Goal: Transaction & Acquisition: Purchase product/service

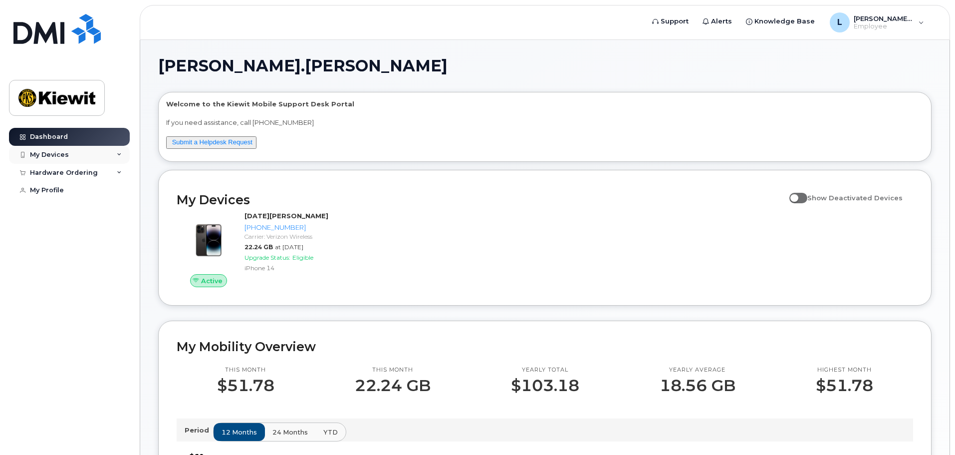
click at [56, 159] on div "My Devices" at bounding box center [69, 155] width 121 height 18
click at [59, 238] on div "Hardware Ordering" at bounding box center [69, 229] width 121 height 18
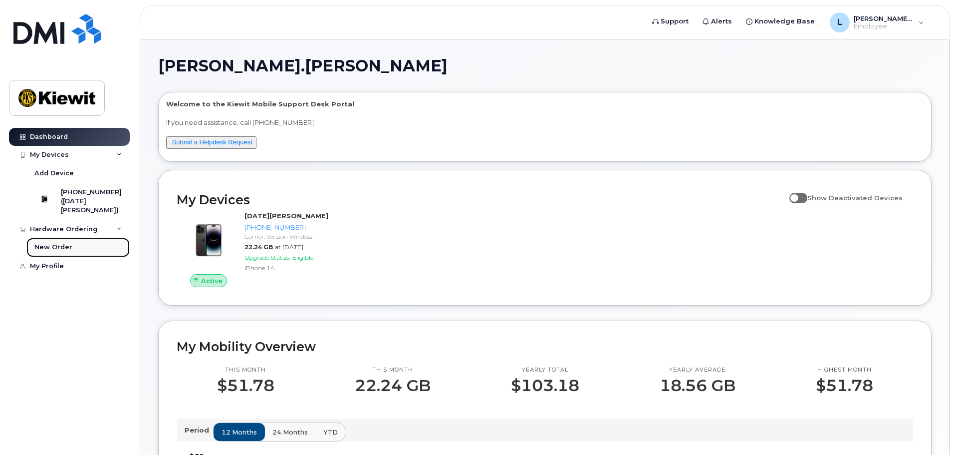
click at [61, 251] on div "New Order" at bounding box center [53, 246] width 38 height 9
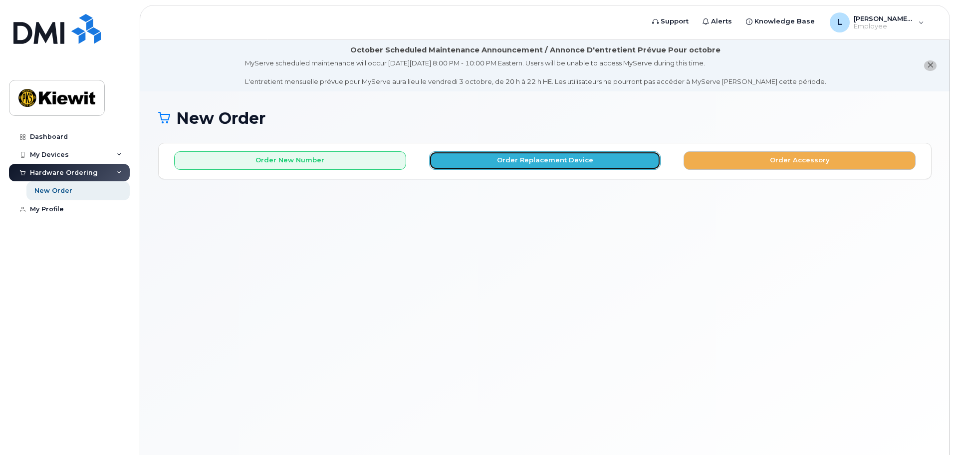
click at [599, 162] on button "Order Replacement Device" at bounding box center [545, 160] width 232 height 18
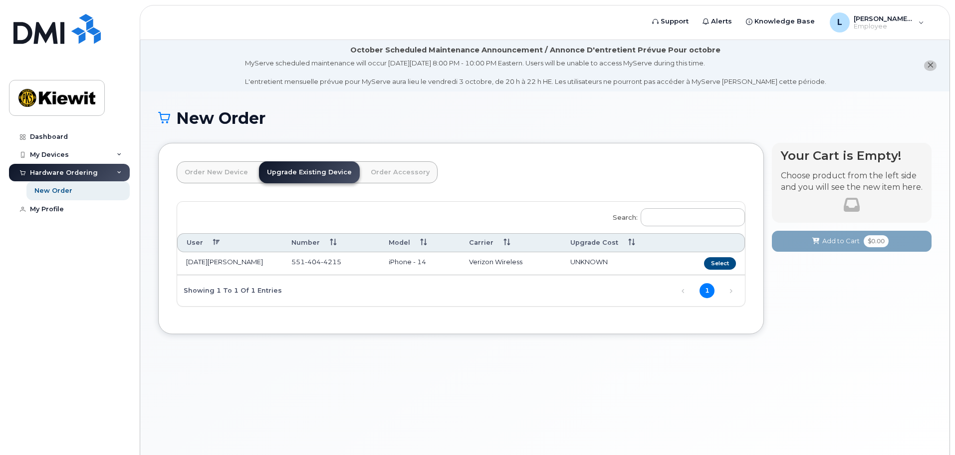
scroll to position [50, 0]
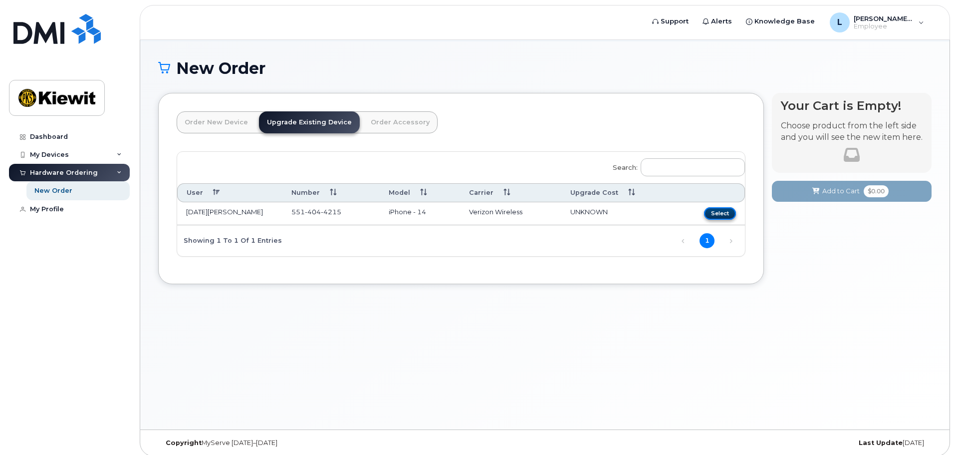
click at [718, 216] on button "Select" at bounding box center [720, 213] width 32 height 12
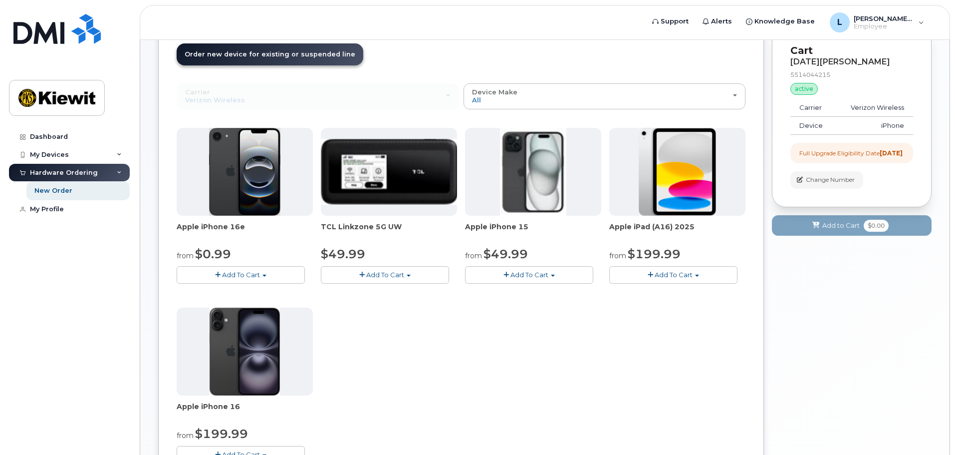
scroll to position [100, 0]
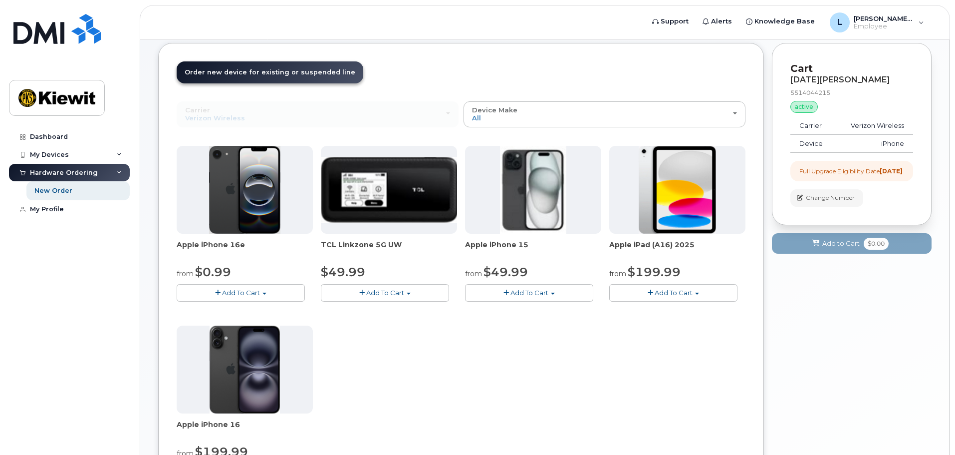
click at [245, 289] on span "Add To Cart" at bounding box center [241, 292] width 38 height 8
click at [240, 310] on link "$0.99 - 2 Year Upgrade (128GB)" at bounding box center [241, 311] width 125 height 12
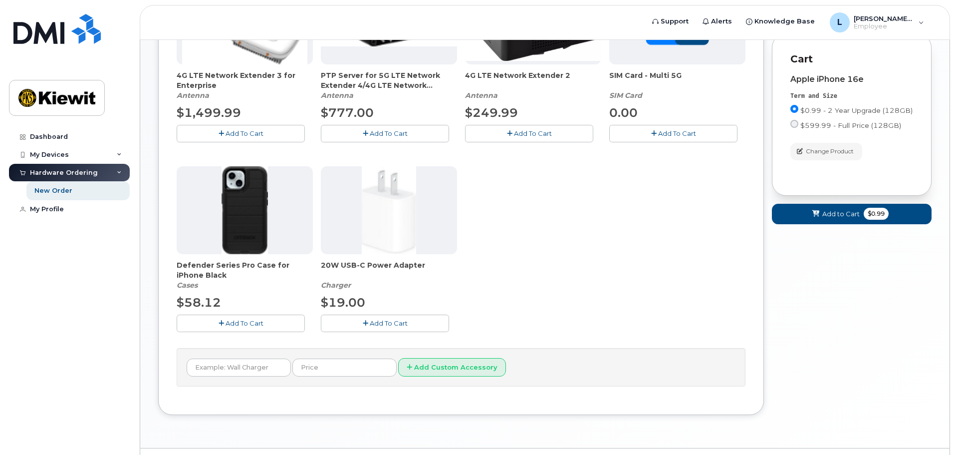
scroll to position [324, 0]
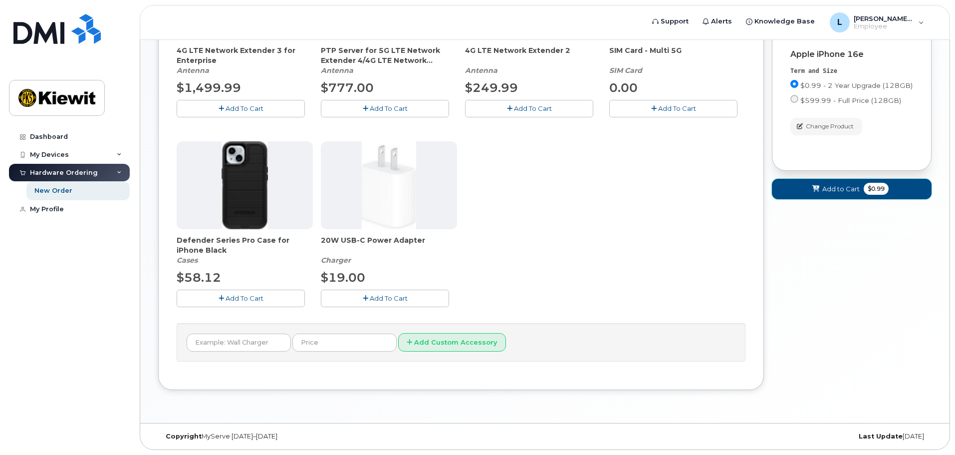
click at [838, 194] on span "Add to Cart" at bounding box center [840, 188] width 37 height 9
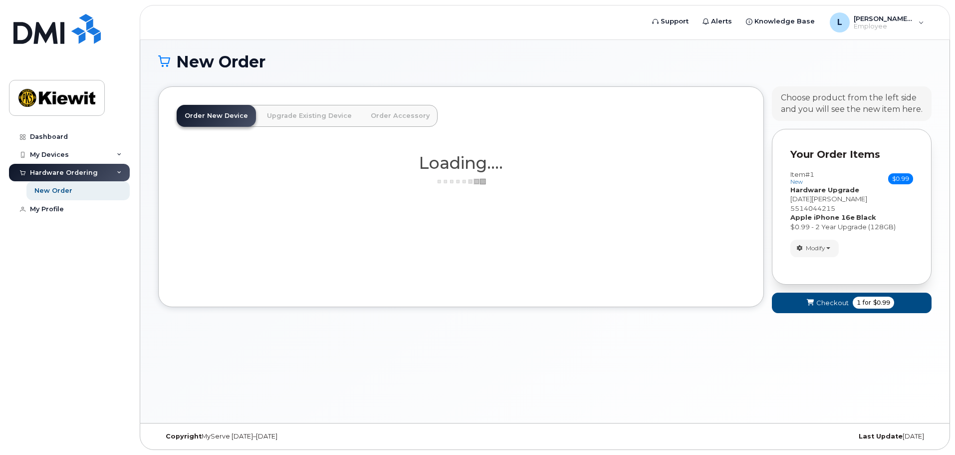
scroll to position [257, 0]
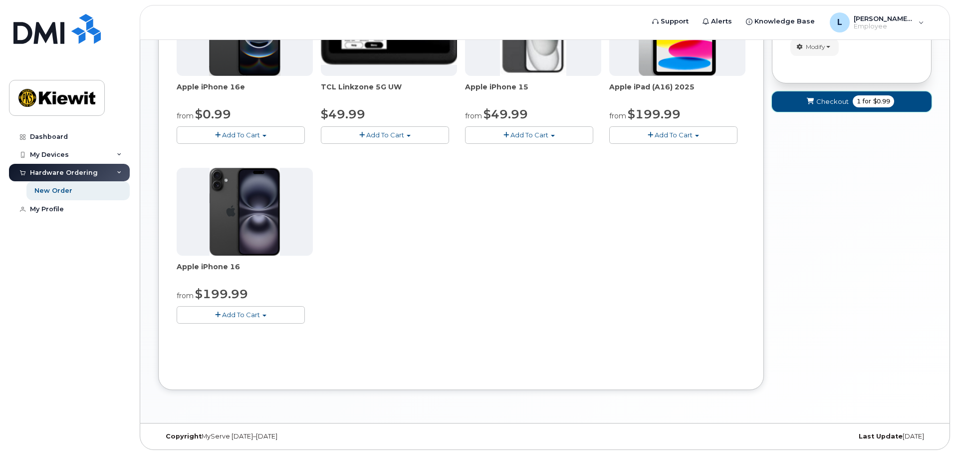
click at [835, 97] on span "Checkout" at bounding box center [832, 101] width 32 height 9
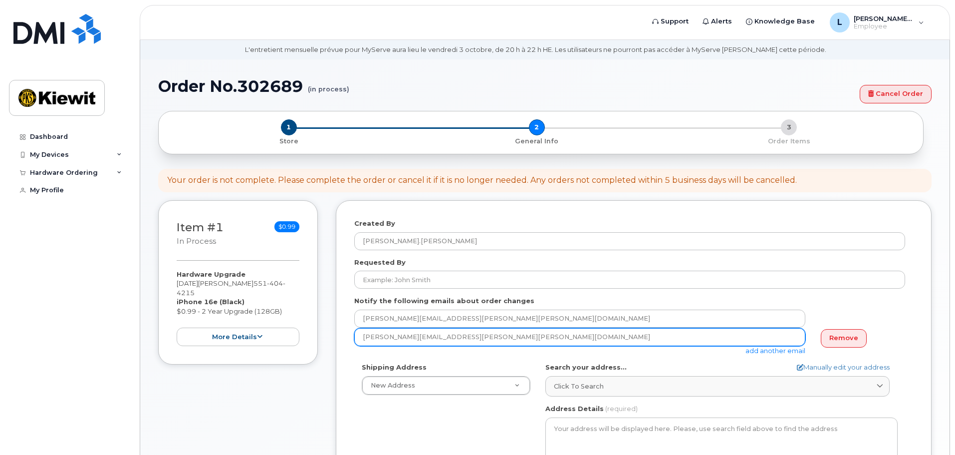
scroll to position [100, 0]
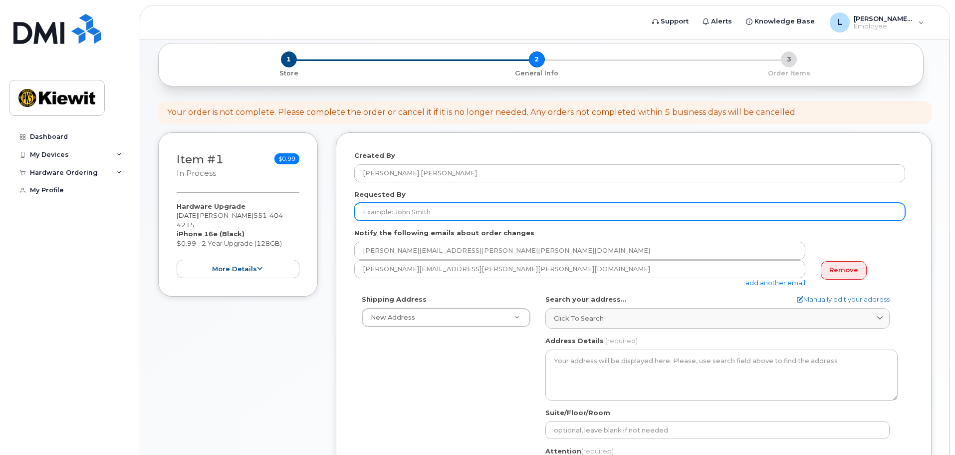
click at [415, 210] on input "Requested By" at bounding box center [629, 212] width 551 height 18
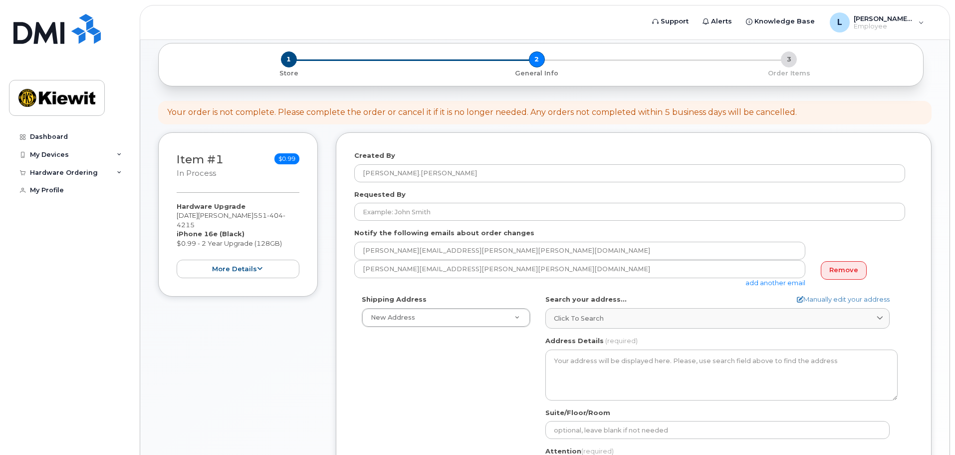
click at [327, 303] on div "Item #1 in process $0.99 Hardware Upgrade Lucia Petriccione 551 404 4215 iPhone…" at bounding box center [544, 357] width 773 height 451
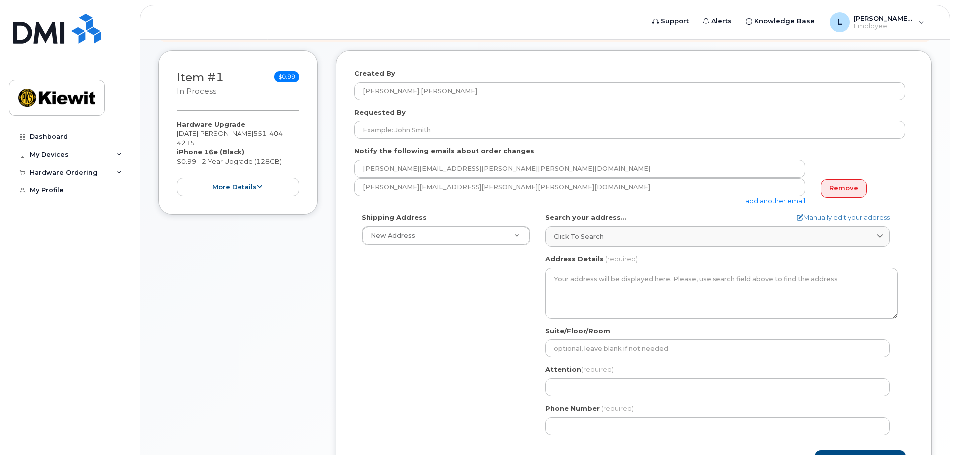
scroll to position [200, 0]
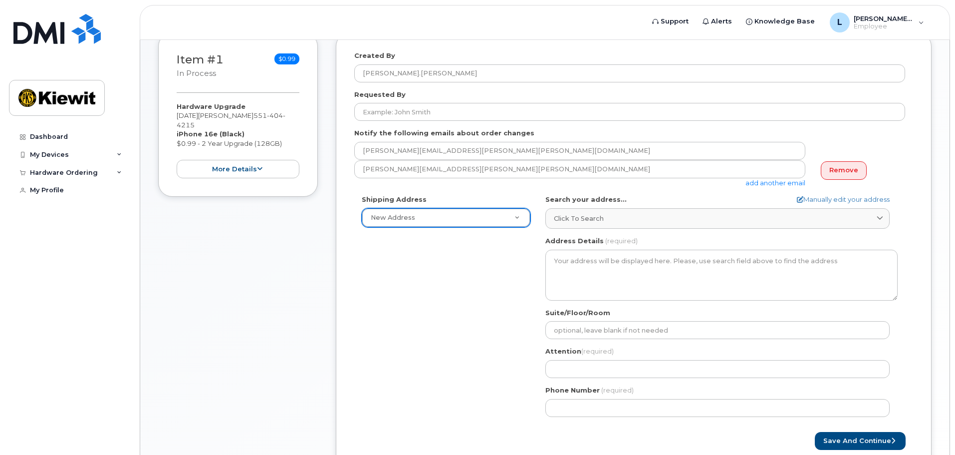
drag, startPoint x: 482, startPoint y: 213, endPoint x: 524, endPoint y: 218, distance: 42.2
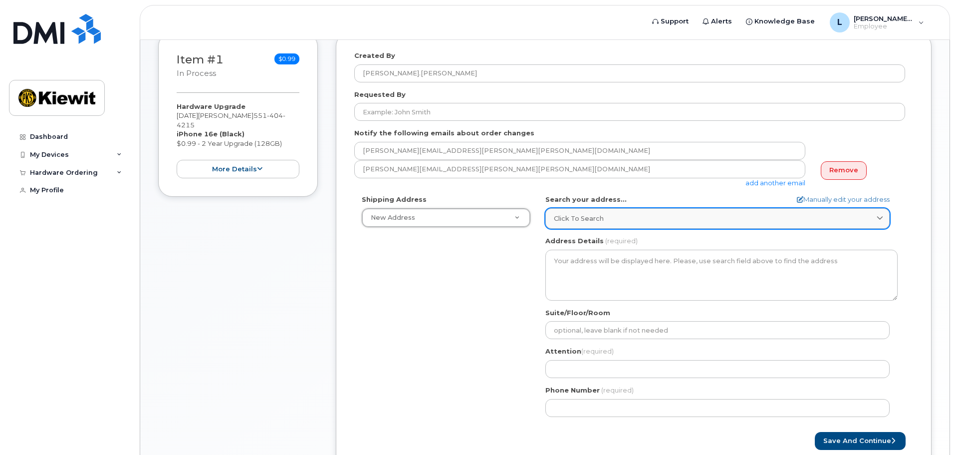
click at [599, 221] on span "Click to search" at bounding box center [579, 218] width 50 height 9
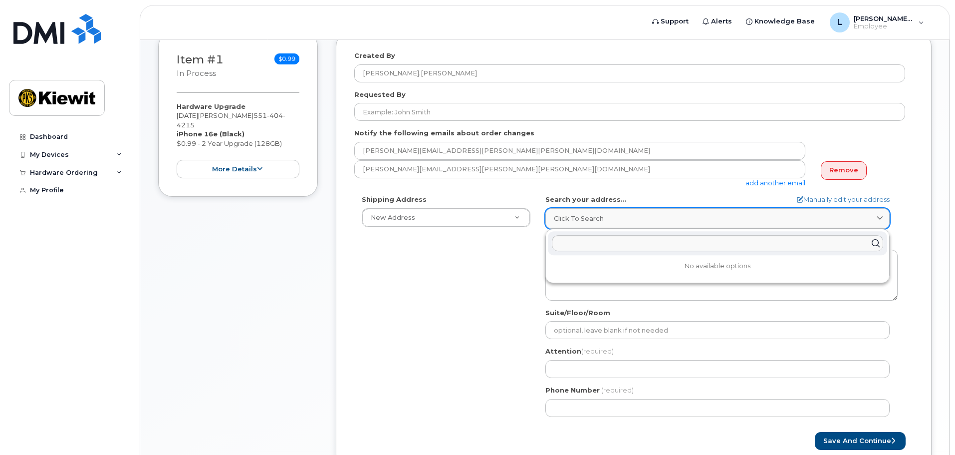
click at [599, 221] on span "Click to search" at bounding box center [579, 218] width 50 height 9
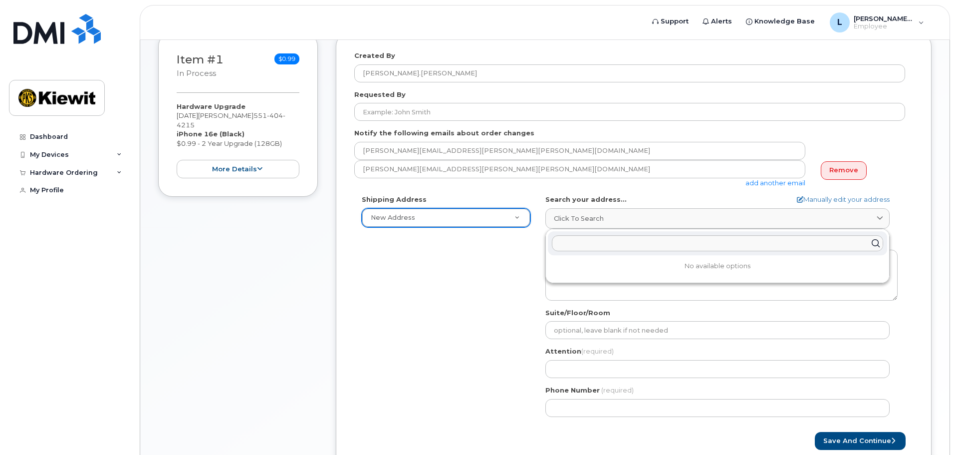
click at [443, 279] on div "Shipping Address New Address New Address AB Search your address... Manually edi…" at bounding box center [629, 309] width 551 height 229
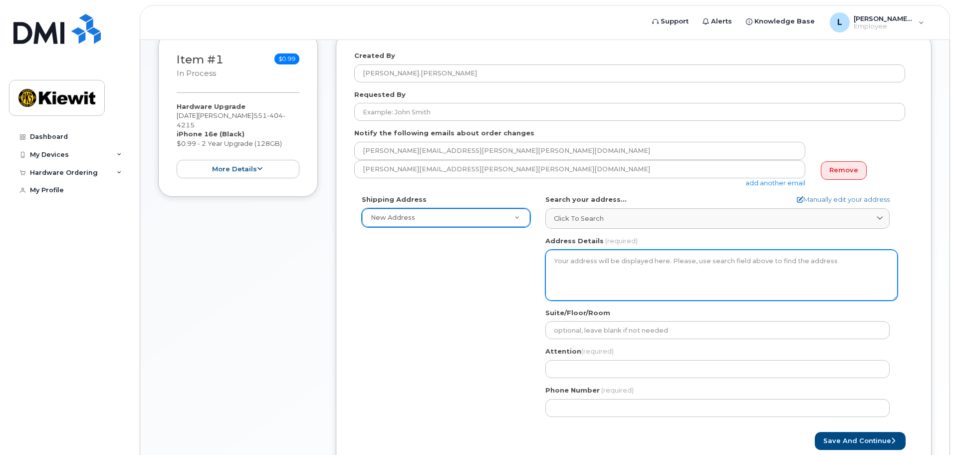
click at [586, 269] on textarea "Address Details" at bounding box center [721, 274] width 352 height 51
click at [593, 266] on textarea "Address Details" at bounding box center [721, 274] width 352 height 51
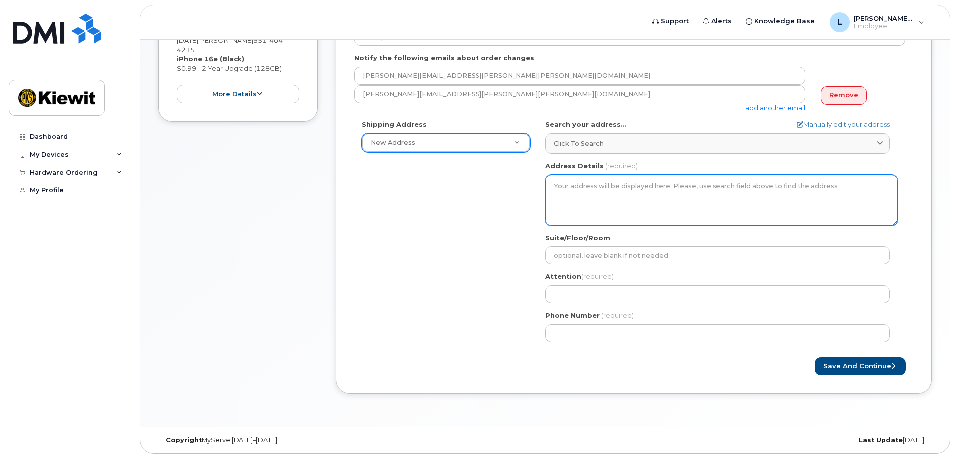
scroll to position [278, 0]
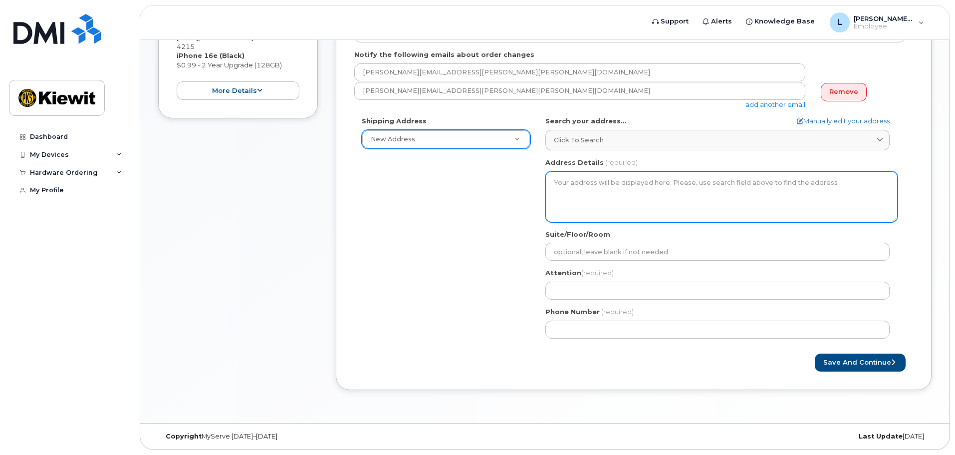
click at [697, 217] on textarea "Address Details" at bounding box center [721, 196] width 352 height 51
click at [699, 206] on textarea "Address Details" at bounding box center [721, 196] width 352 height 51
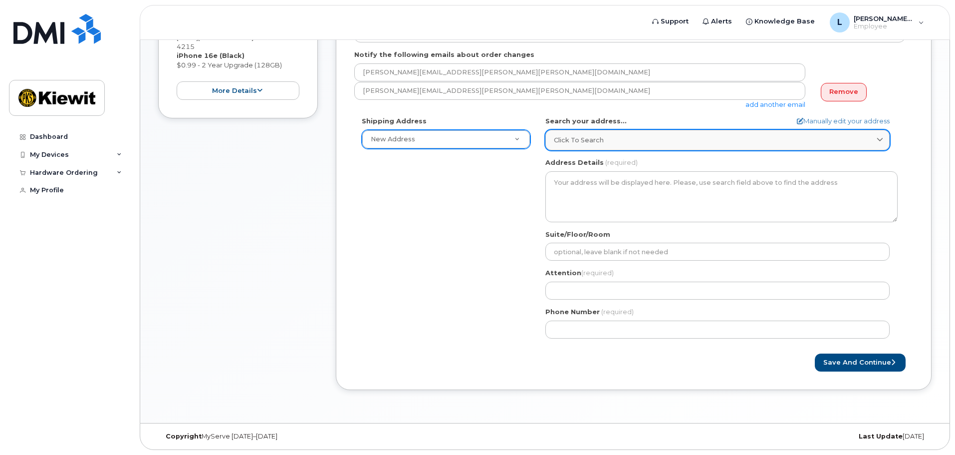
click at [590, 143] on span "Click to search" at bounding box center [579, 139] width 50 height 9
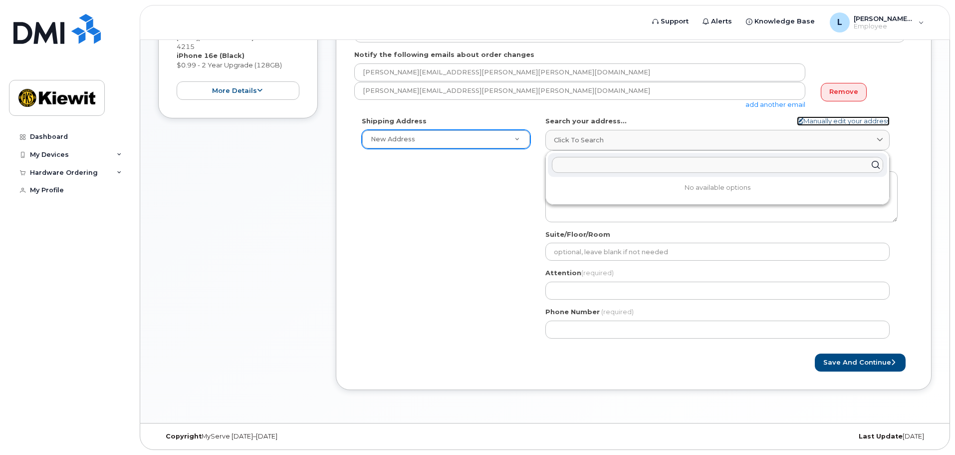
click at [825, 122] on link "Manually edit your address" at bounding box center [843, 120] width 93 height 9
select select
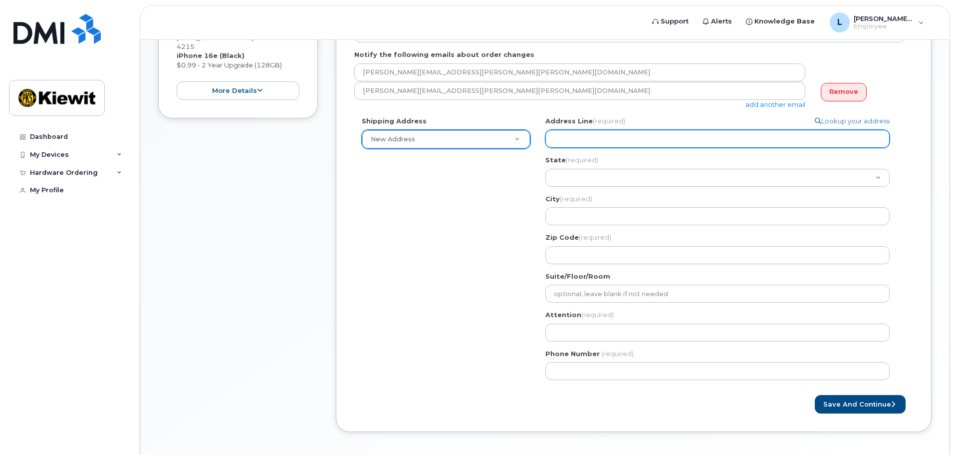
click at [671, 132] on input "Address Line (required)" at bounding box center [717, 139] width 344 height 18
select select
type input "9"
select select
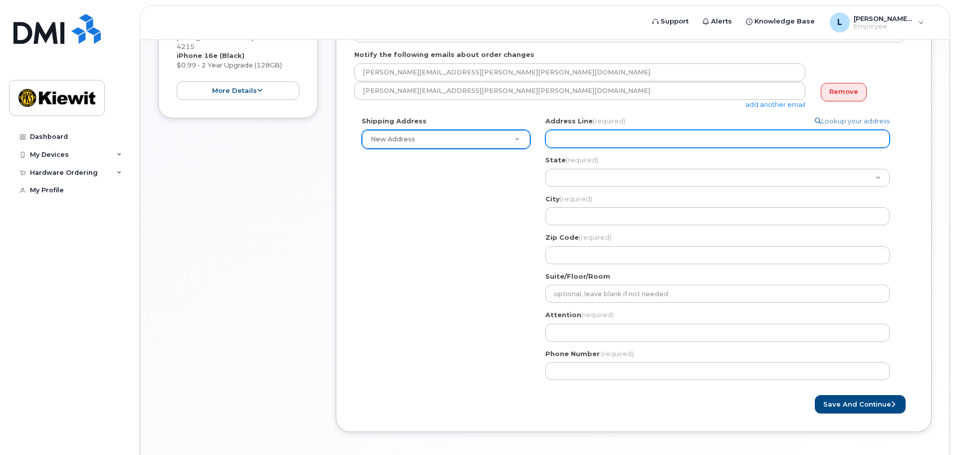
type input "6"
select select
type input "68"
select select
type input "689"
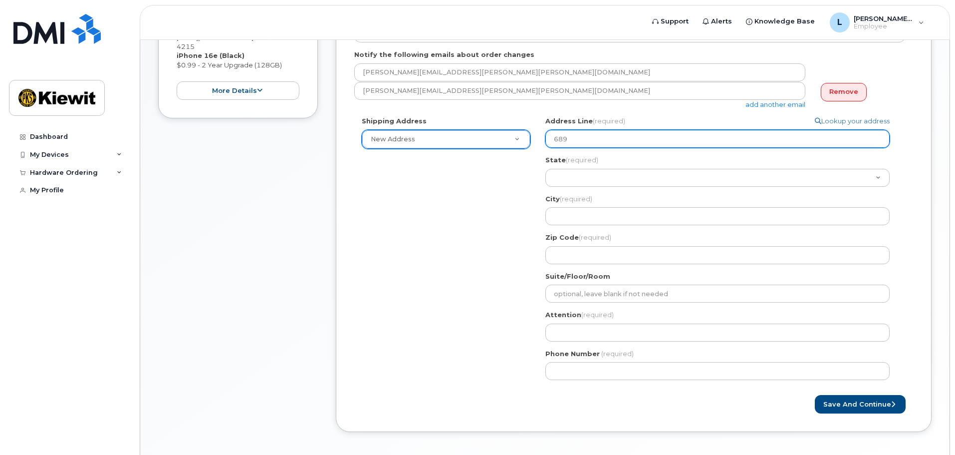
select select
type input "6895"
select select
type input "68951"
select select
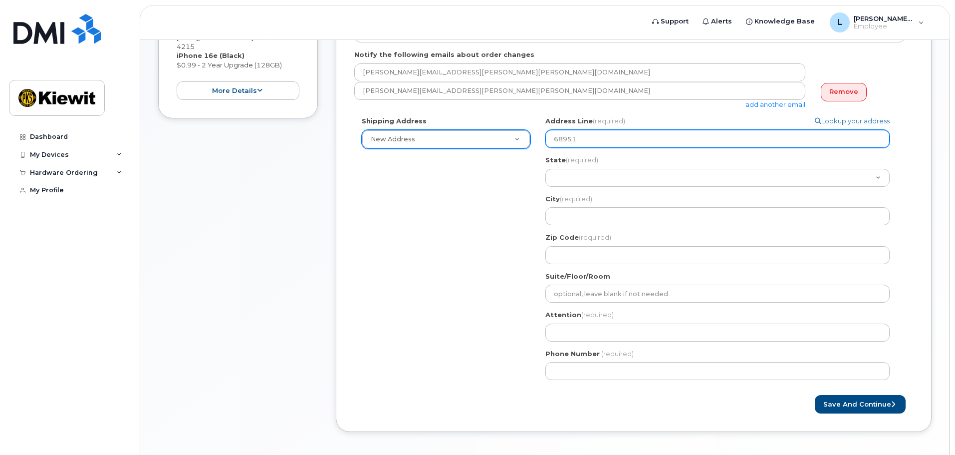
type input "68951 S"
select select
type input "68951 SR"
select select
type input "68951 SR 1"
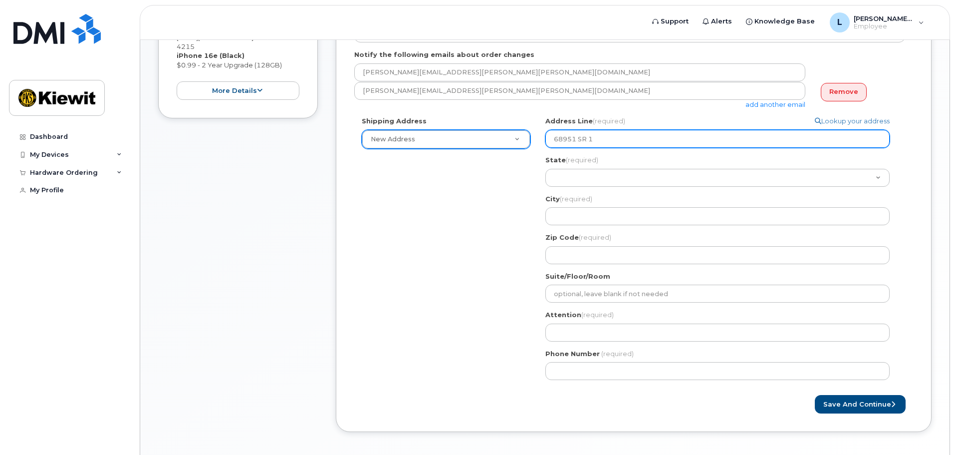
select select
type input "68951 SR 13"
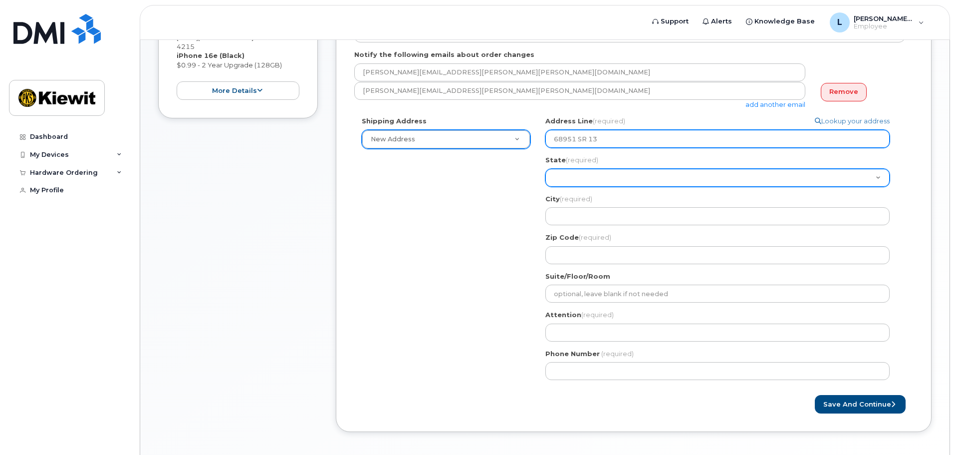
select select "ID"
select select
select select "IN"
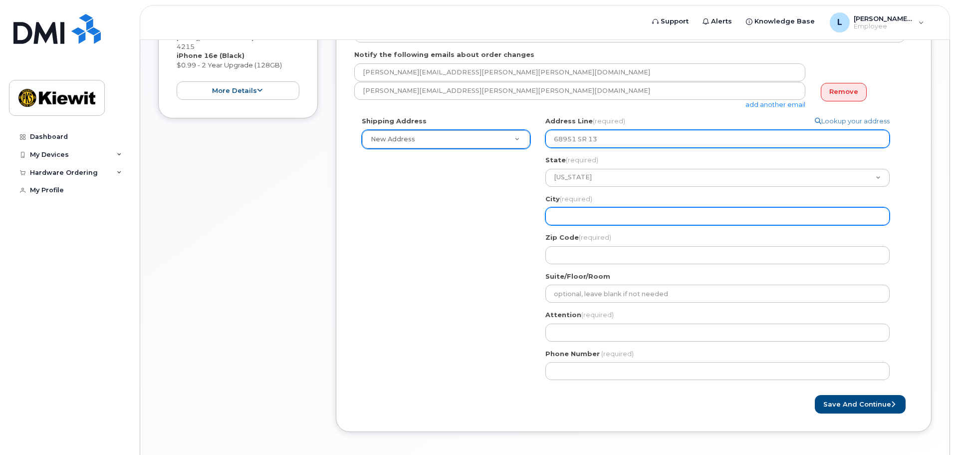
select select
type input "M"
select select
type input "Mi"
select select
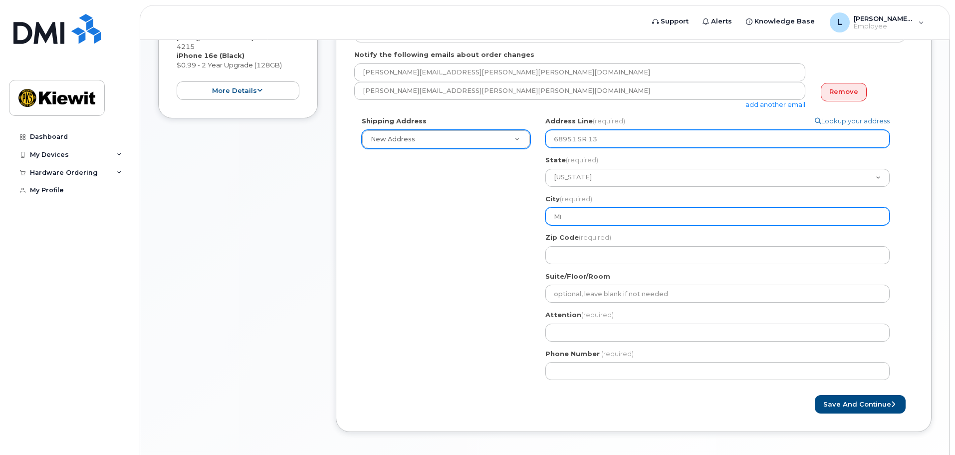
type input "M"
select select
type input "Me"
select select
type input "M"
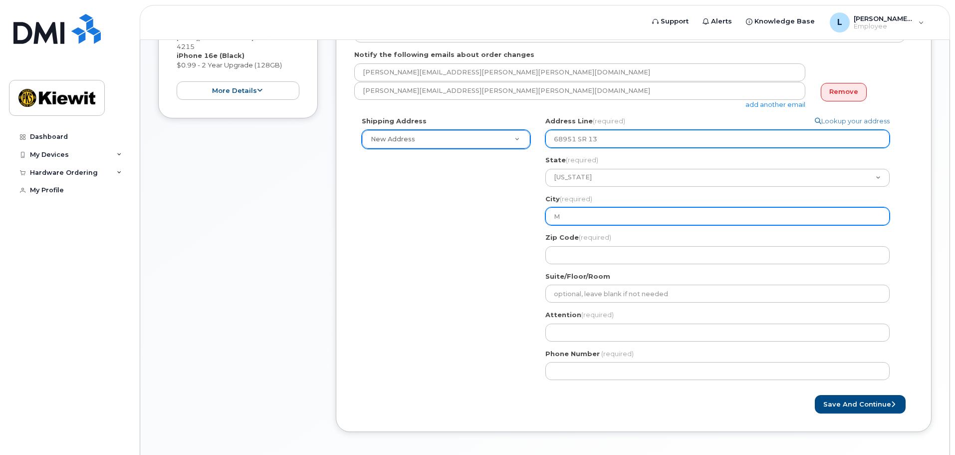
select select
type input "Mi"
select select
type input "Mil"
select select
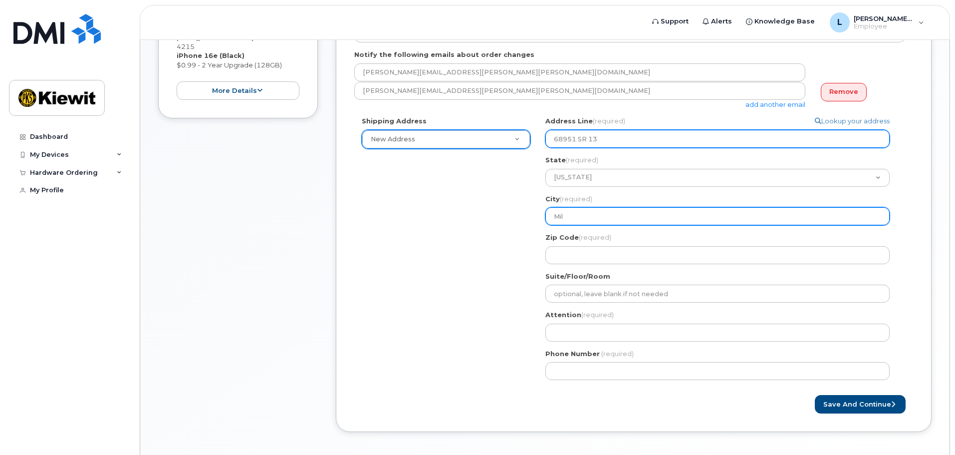
type input "Mill"
select select
type input "Mille"
select select
type input "Miller"
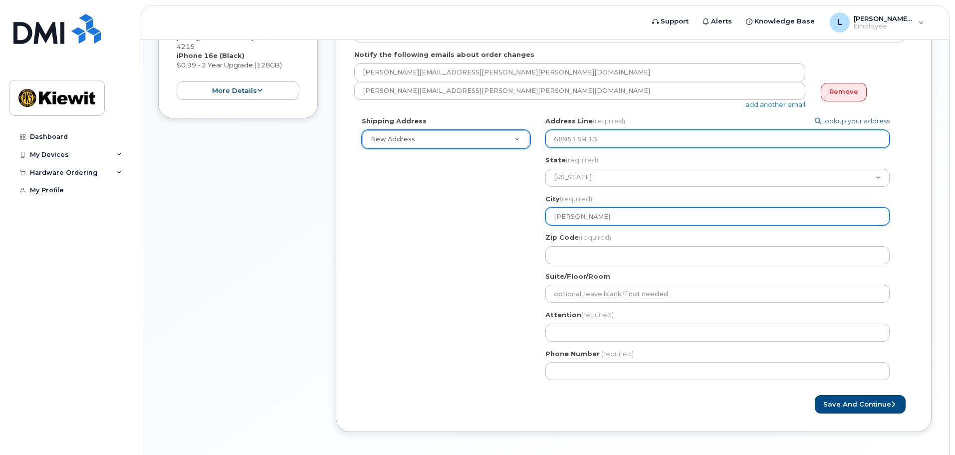
select select
type input "Millers"
select select
type input "Millersb"
select select
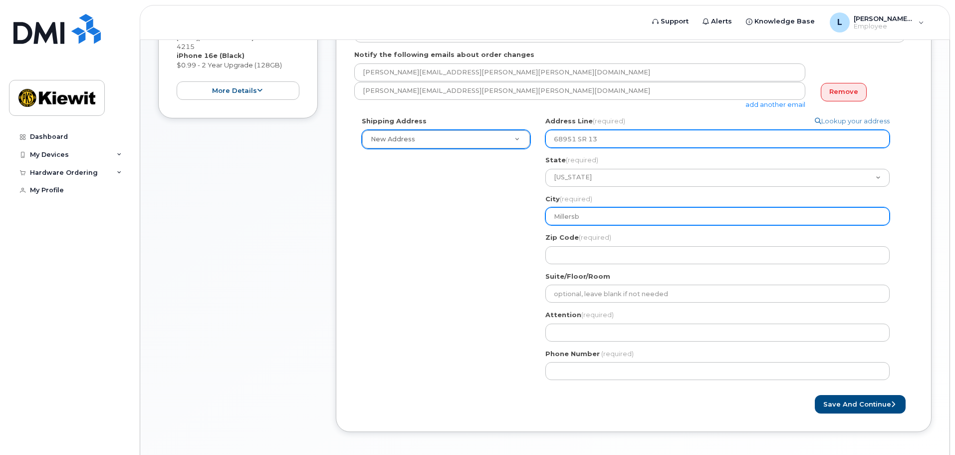
type input "Millersbu"
select select
type input "Millersbur"
select select
type input "Millersburg"
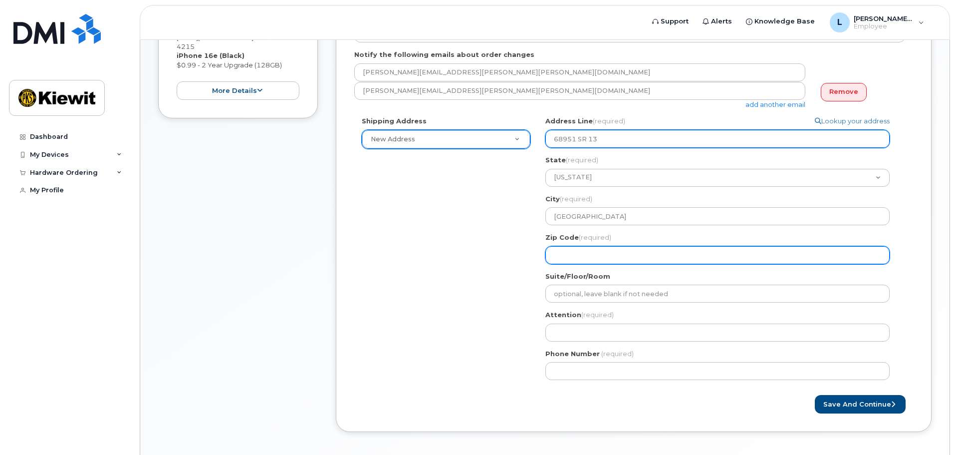
select select
type input "4"
select select
type input "46"
select select
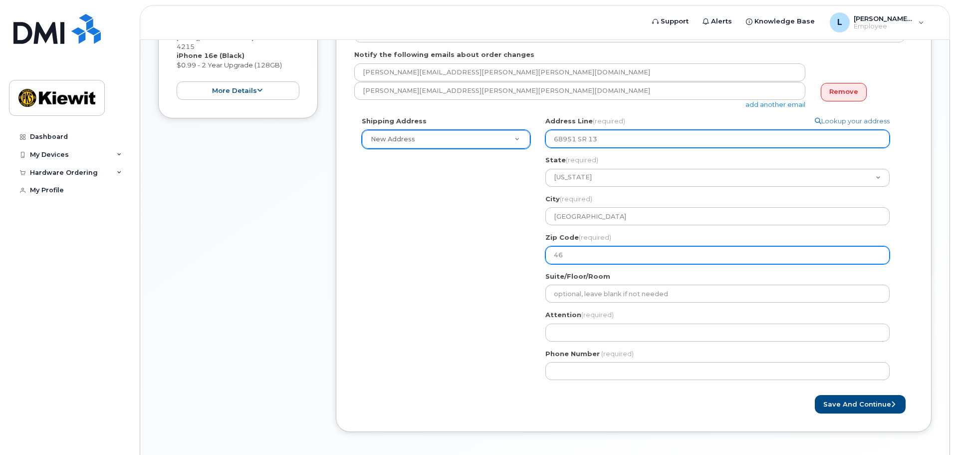
type input "465"
select select
type input "4654"
select select
type input "46543"
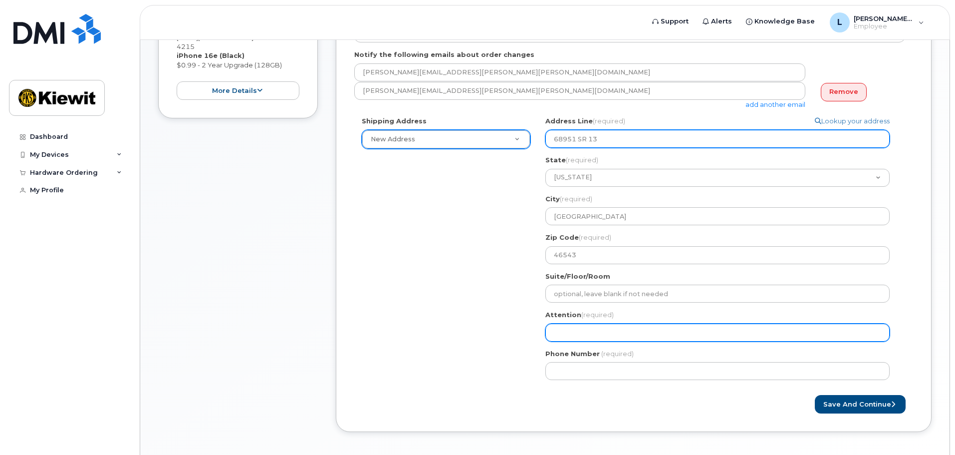
select select
type input "L"
select select
type input "Lu"
select select
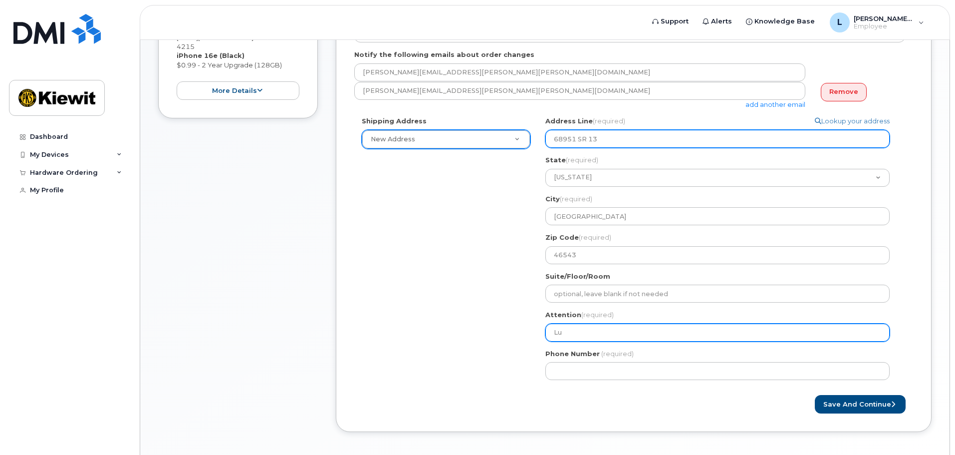
type input "Luc"
select select
type input "Luci"
select select
type input "Lucia"
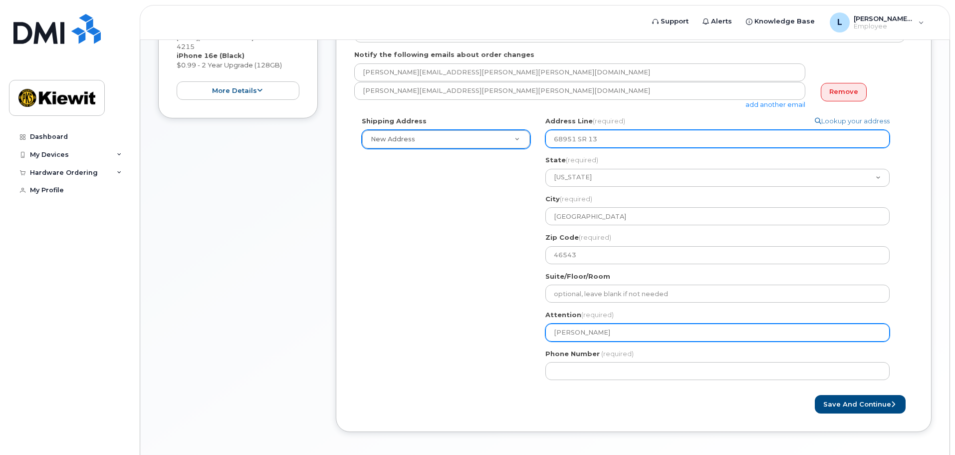
select select
type input "Lucia P"
select select
type input "Lucia Pe"
select select
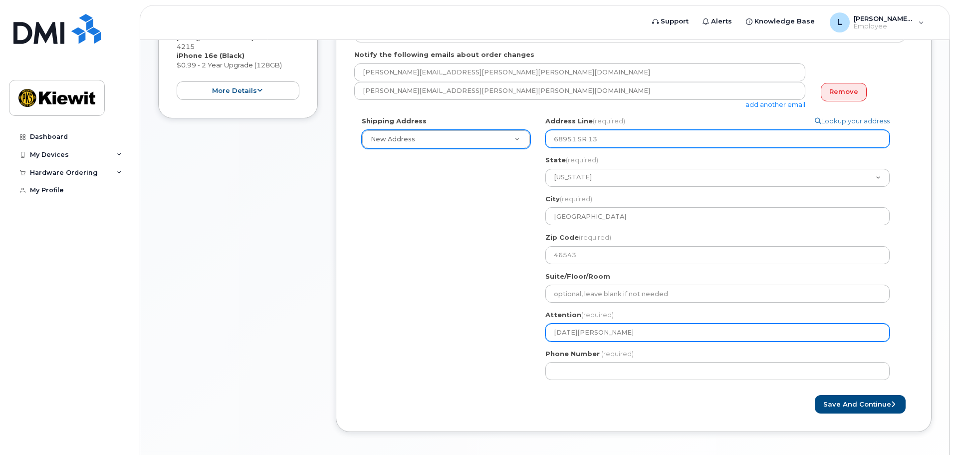
type input "Lucia Pet"
select select
type input "Lucia Petr"
select select
type input "Lucia Petri"
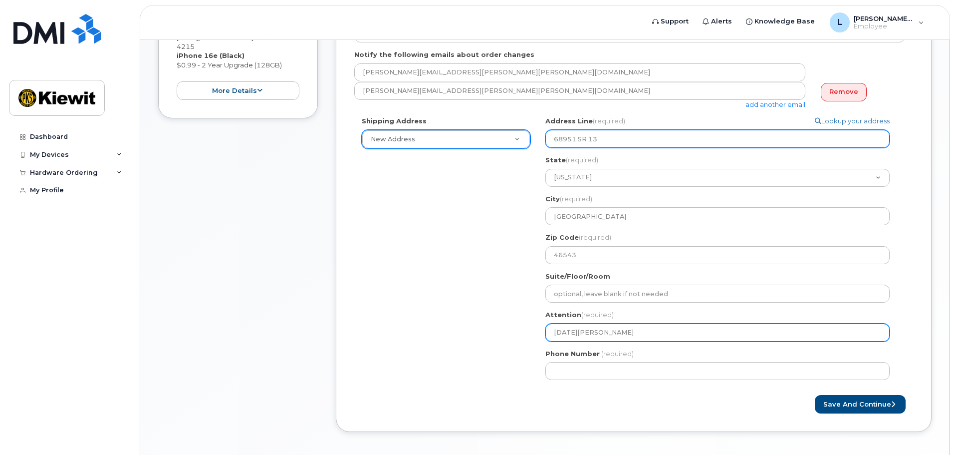
select select
type input "Lucia Petric"
select select
type input "Lucia Petricc"
select select
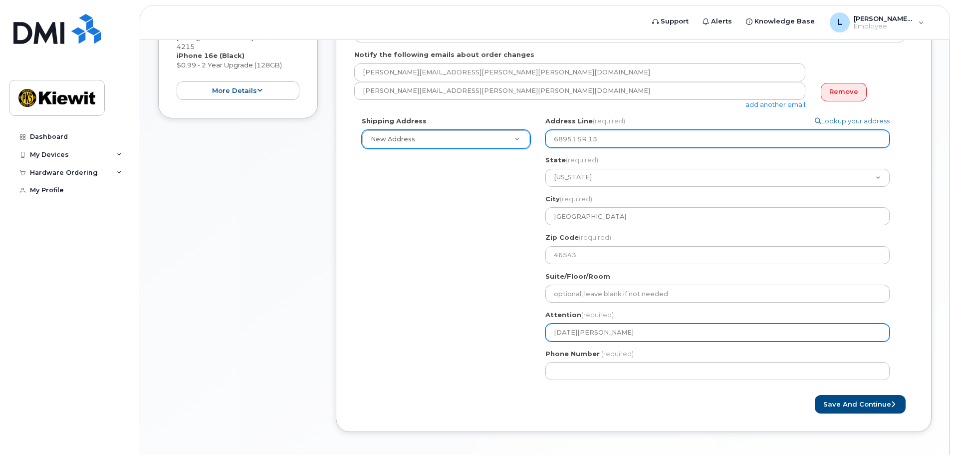
type input "Lucia Petricci"
select select
type input "Lucia Petriccio"
select select
type input "Lucia Petriccion"
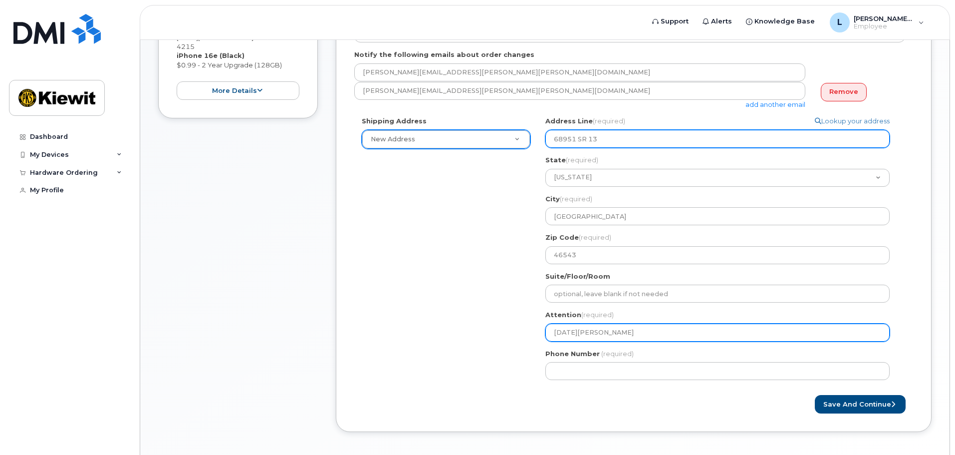
select select
type input "[DATE][PERSON_NAME]"
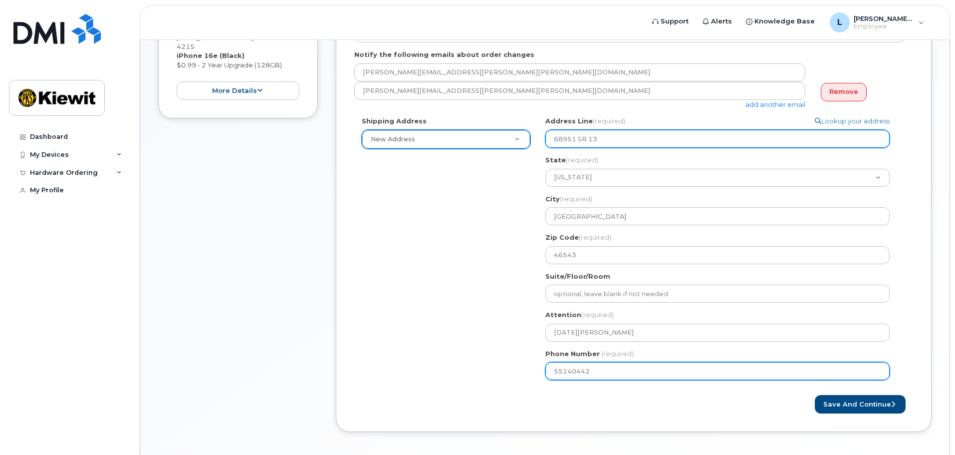
type input "551404421"
select select
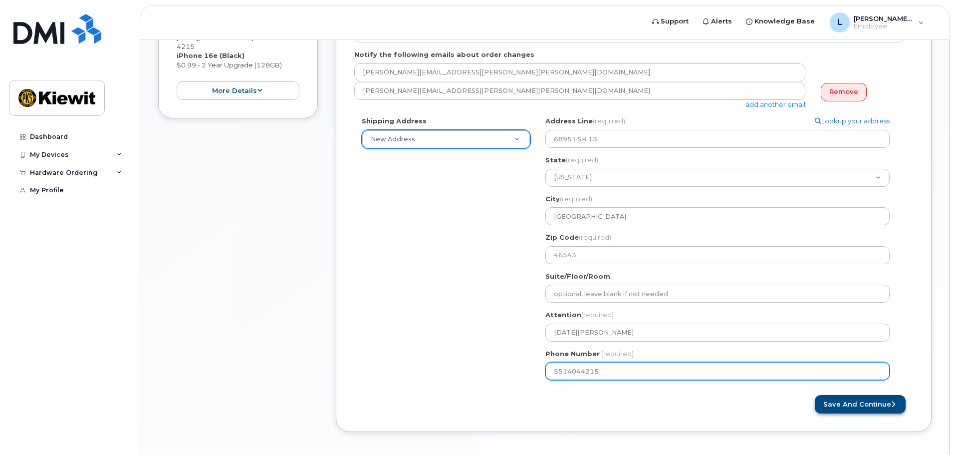
type input "5514044215"
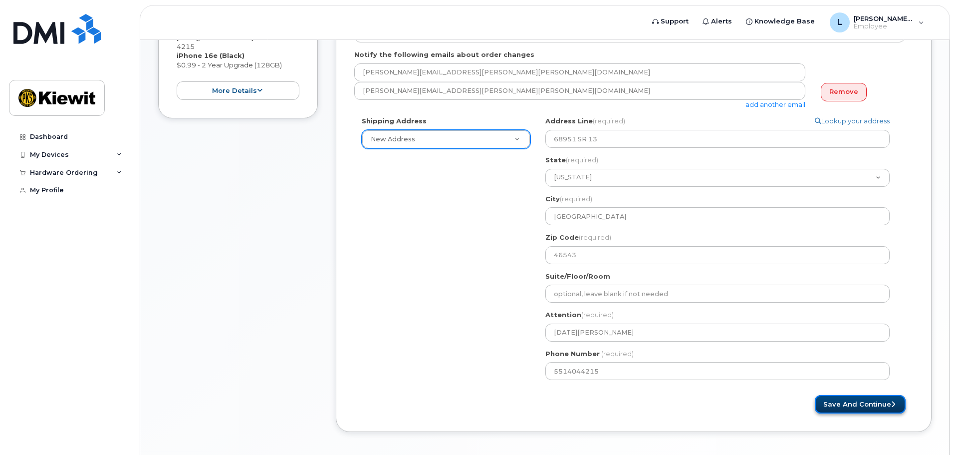
click at [850, 406] on button "Save and Continue" at bounding box center [860, 404] width 91 height 18
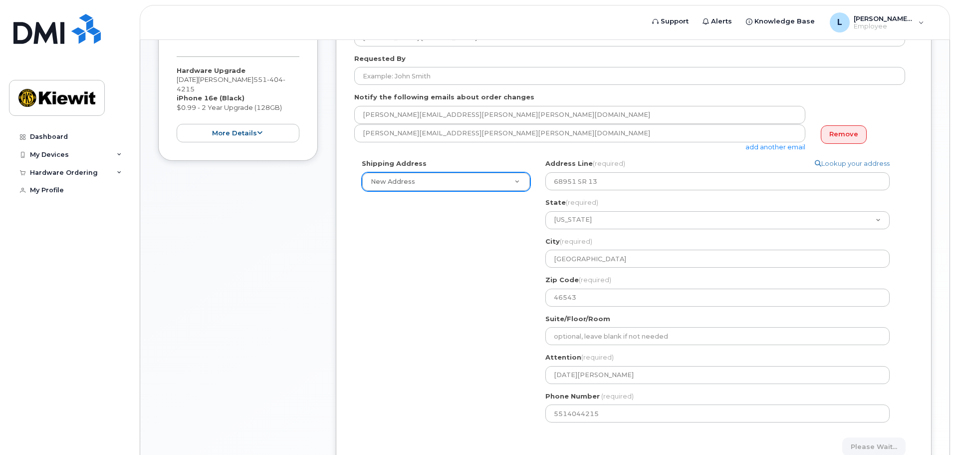
scroll to position [320, 0]
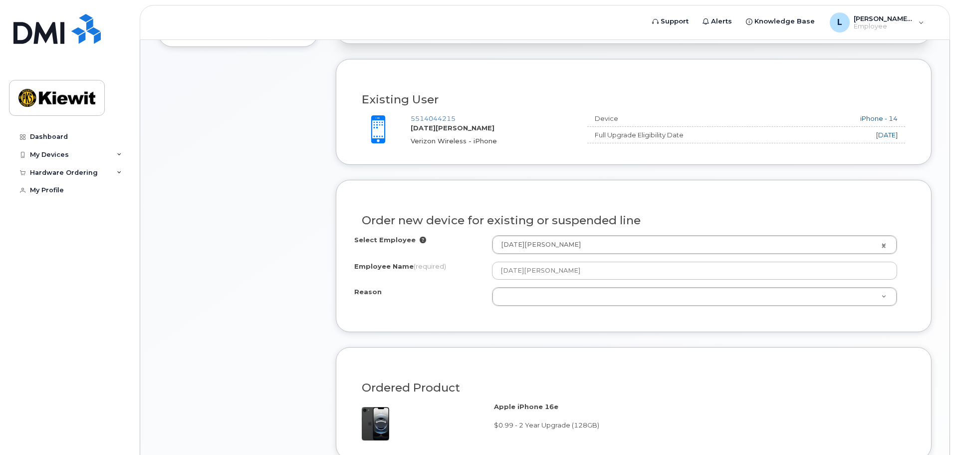
scroll to position [399, 0]
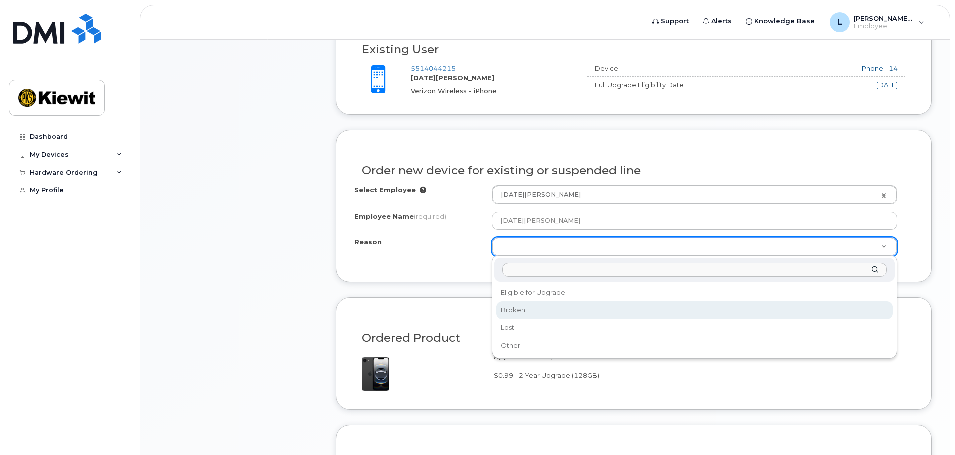
select select "broken"
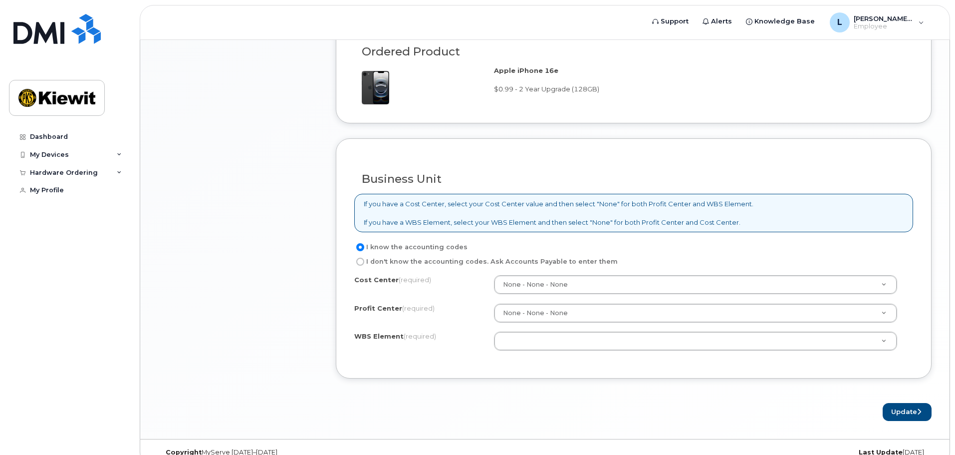
scroll to position [743, 0]
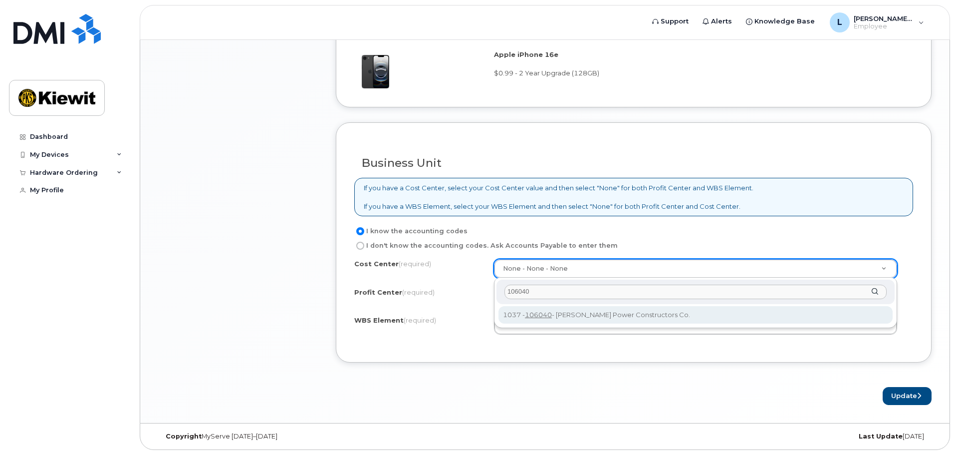
type input "106040"
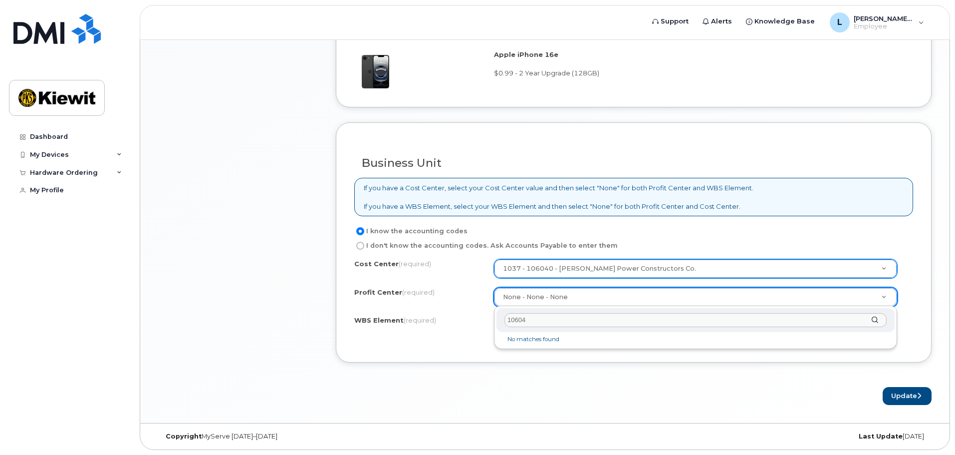
type input "106040"
drag, startPoint x: 550, startPoint y: 326, endPoint x: 431, endPoint y: 316, distance: 119.2
click at [477, 343] on div "Cost Center (required) 1037 - 106040 - Kiewit Power Constructors Co. 106040 Pro…" at bounding box center [633, 301] width 559 height 85
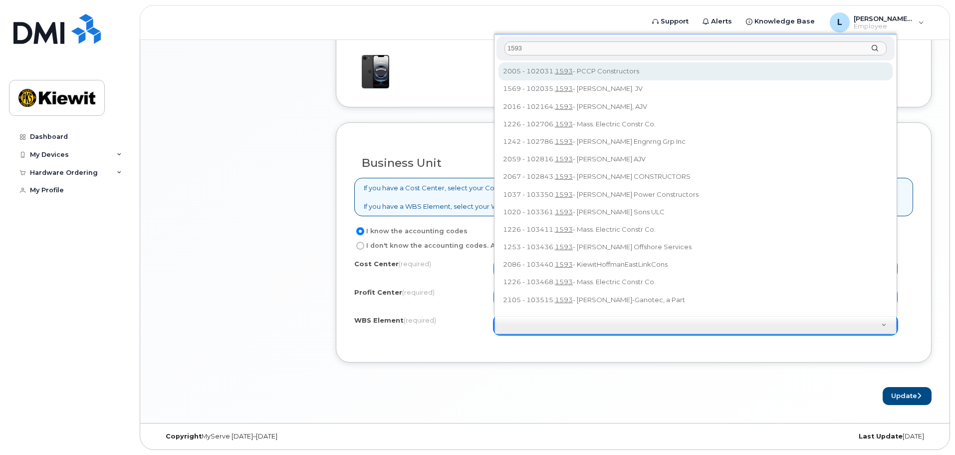
drag, startPoint x: 529, startPoint y: 43, endPoint x: 487, endPoint y: 49, distance: 42.3
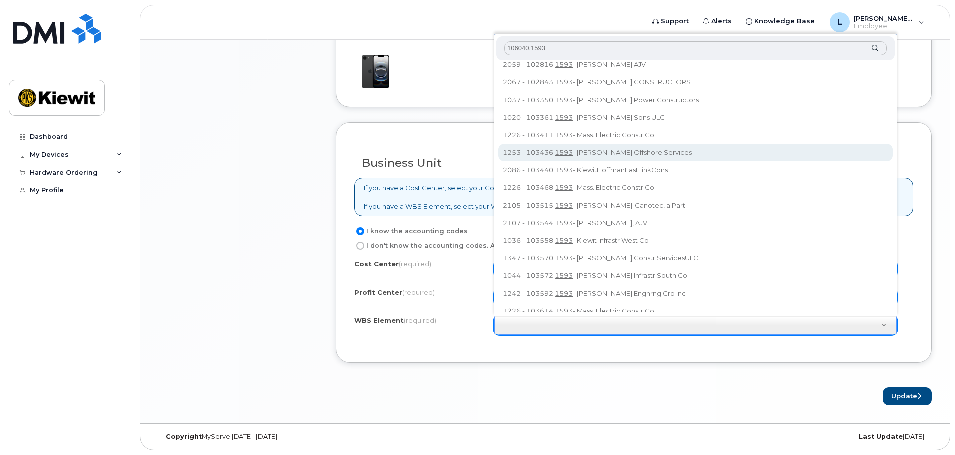
scroll to position [102, 0]
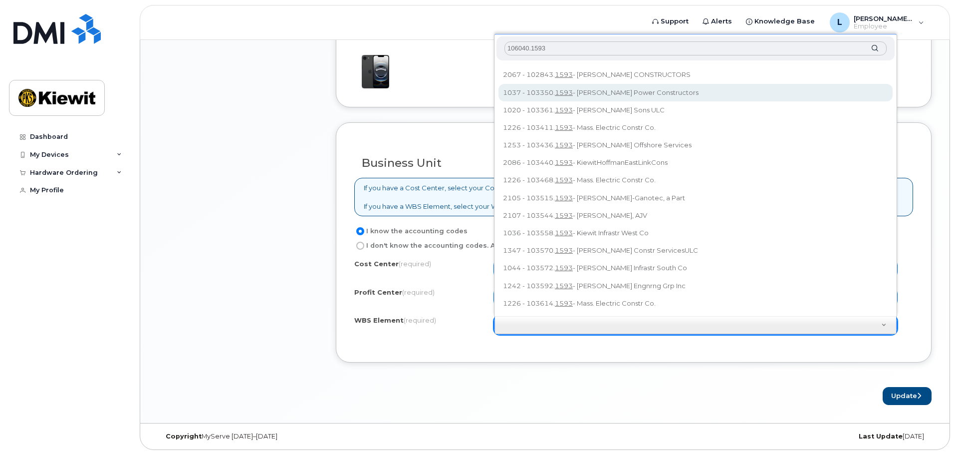
click at [551, 47] on input "106040.1593" at bounding box center [695, 48] width 382 height 14
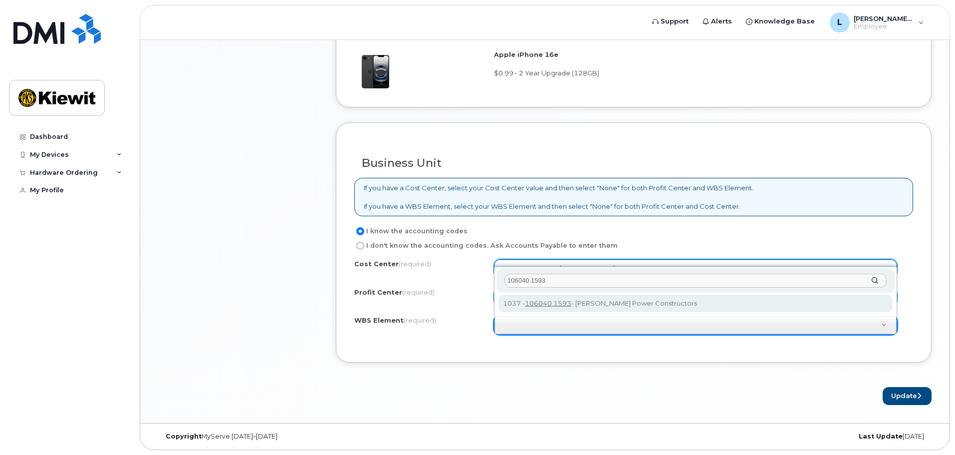
drag, startPoint x: 549, startPoint y: 47, endPoint x: 538, endPoint y: 70, distance: 25.7
type input "106040.1593"
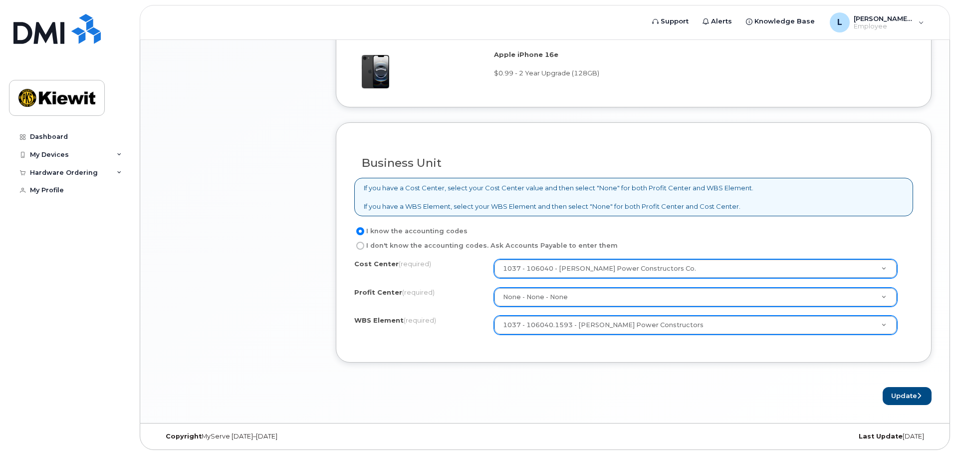
click at [496, 361] on div "Business Unit If you have a Cost Center, select your Cost Center value and then…" at bounding box center [634, 242] width 596 height 240
click at [922, 399] on button "Update" at bounding box center [907, 396] width 49 height 18
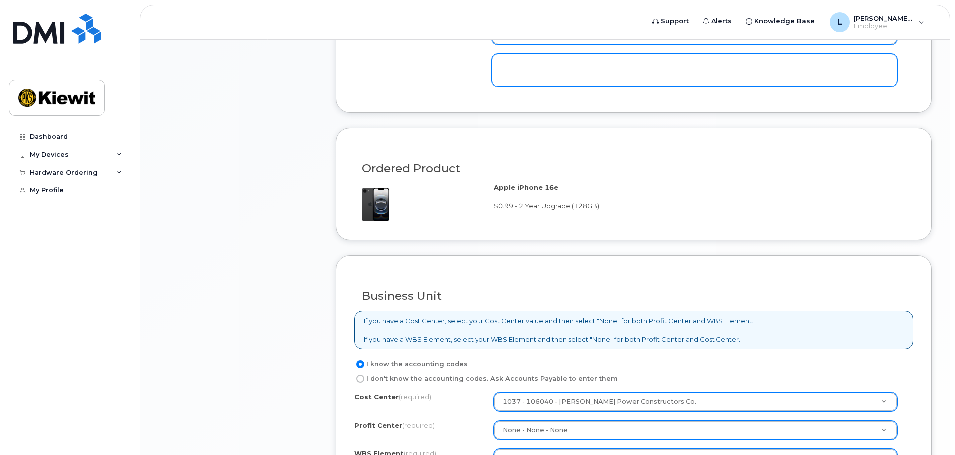
scroll to position [415, 0]
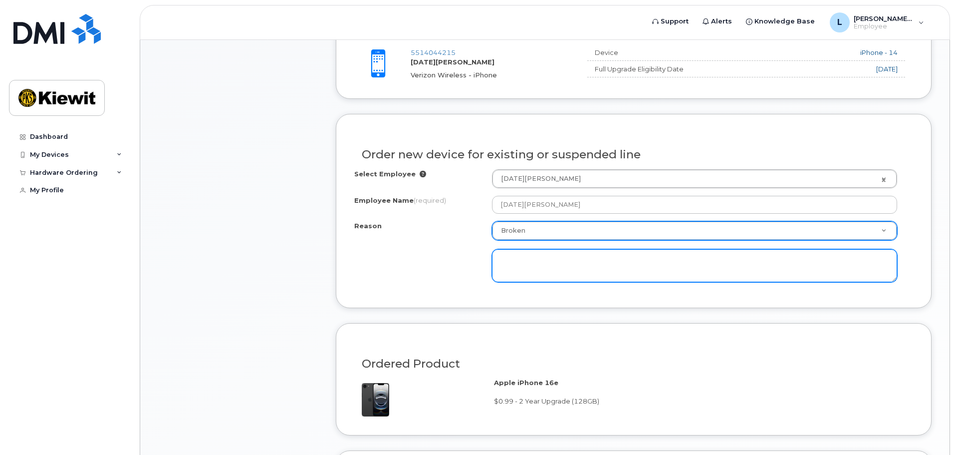
click at [577, 257] on textarea at bounding box center [694, 265] width 405 height 33
type textarea "b"
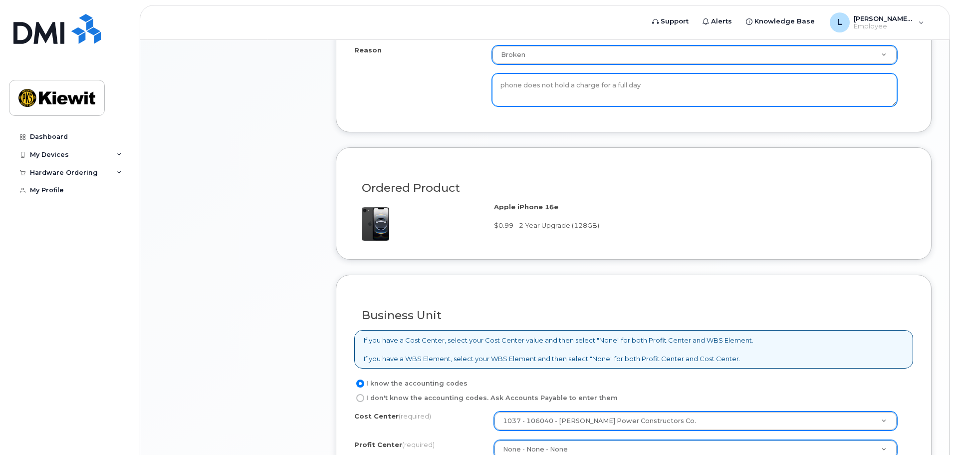
scroll to position [743, 0]
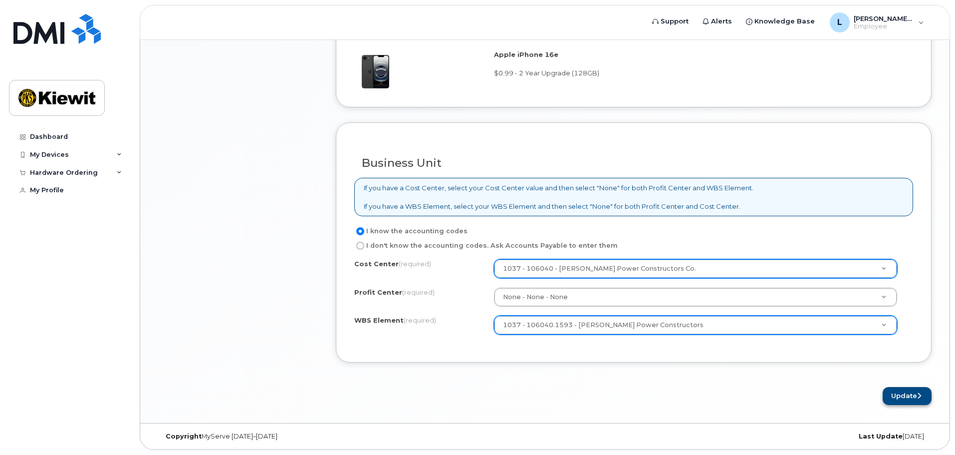
type textarea "phone does not hold a charge for a full day"
drag, startPoint x: 904, startPoint y: 399, endPoint x: 897, endPoint y: 397, distance: 7.7
click at [904, 399] on button "Update" at bounding box center [907, 396] width 49 height 18
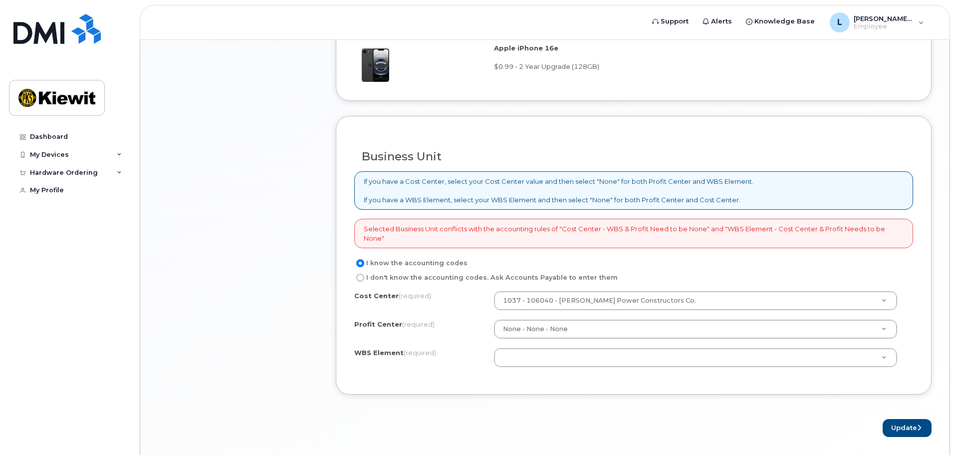
scroll to position [781, 0]
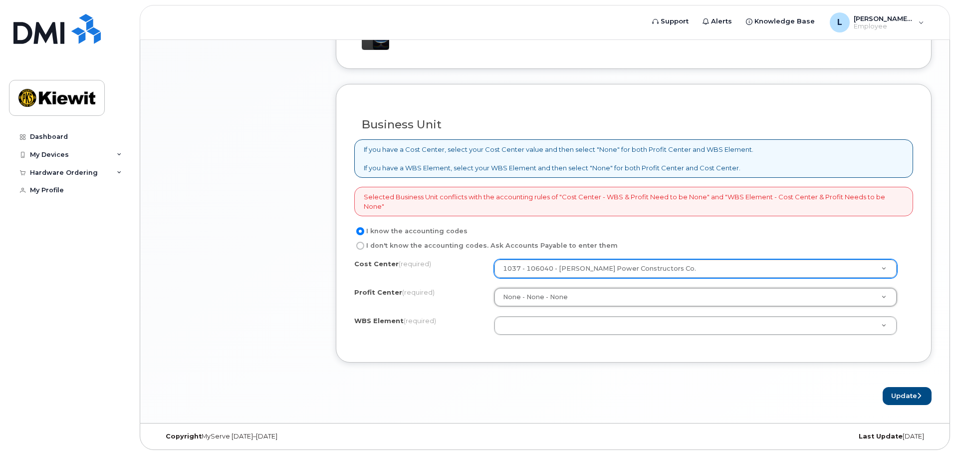
click at [543, 278] on div "1037 - 106040 - [PERSON_NAME] Power Constructors Co." at bounding box center [695, 268] width 403 height 19
click at [536, 290] on input "text" at bounding box center [695, 291] width 382 height 14
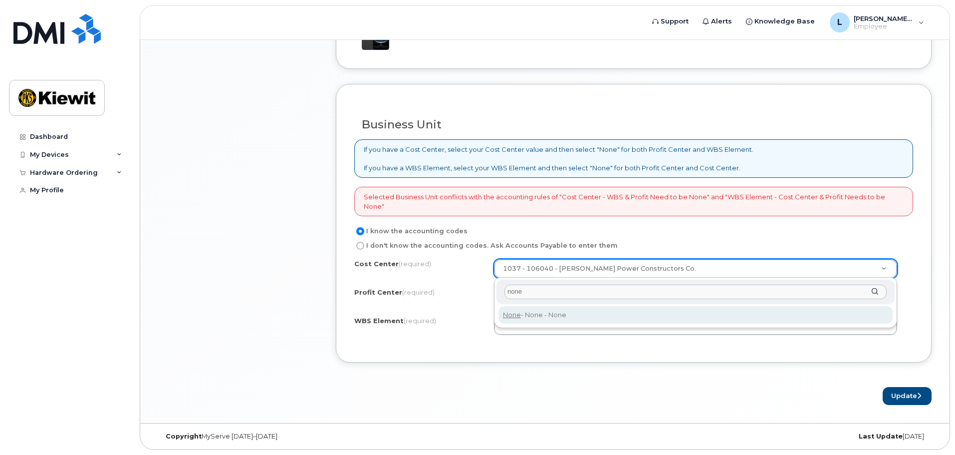
type input "none"
type input "None"
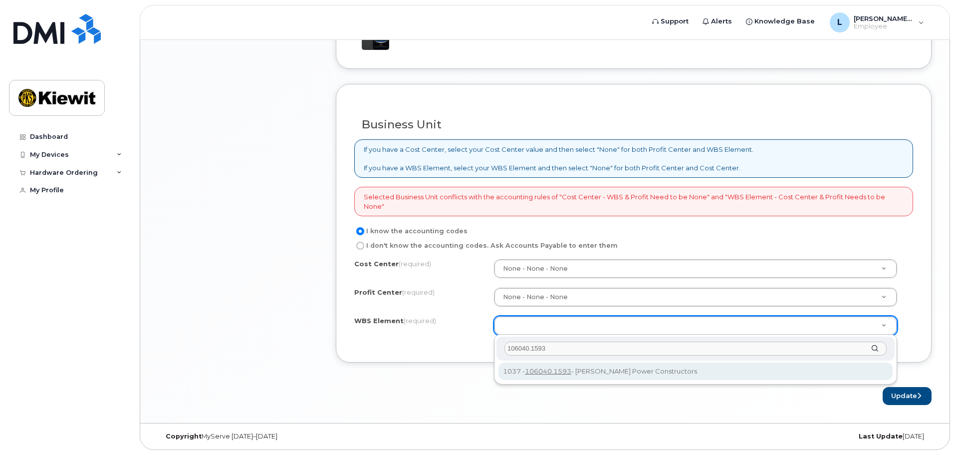
type input "106040.1593"
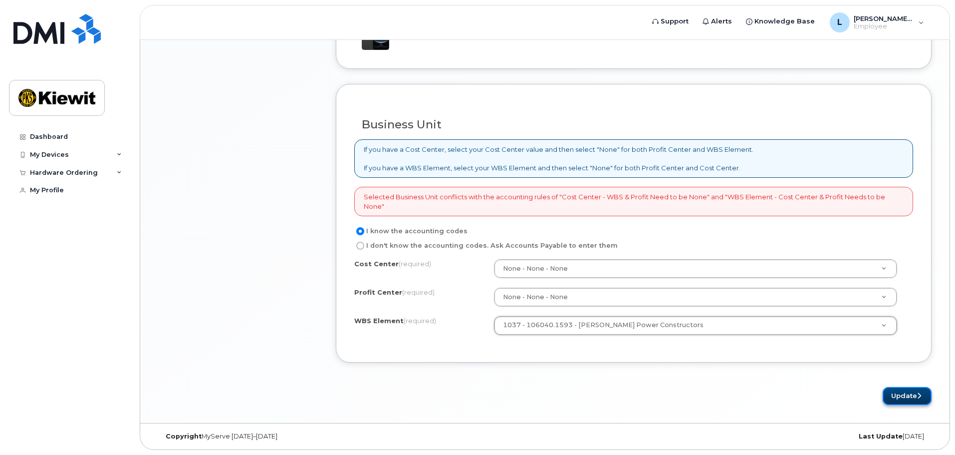
click at [895, 393] on button "Update" at bounding box center [907, 396] width 49 height 18
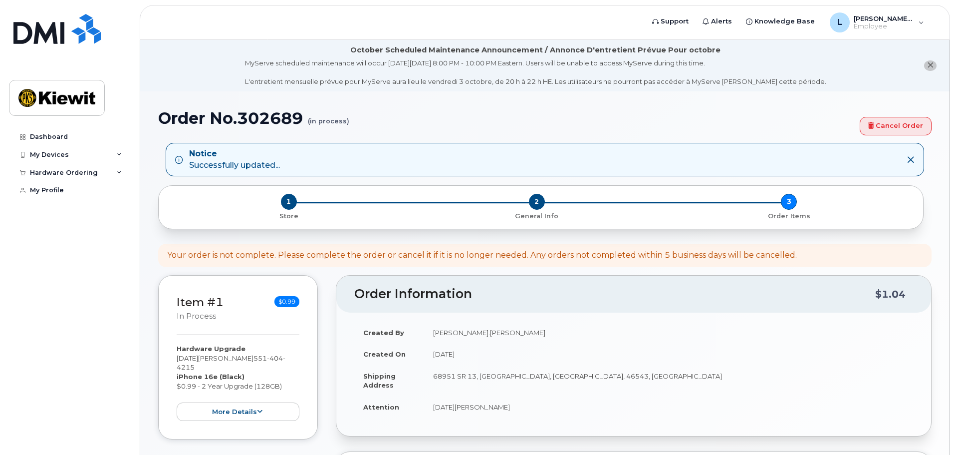
scroll to position [264, 0]
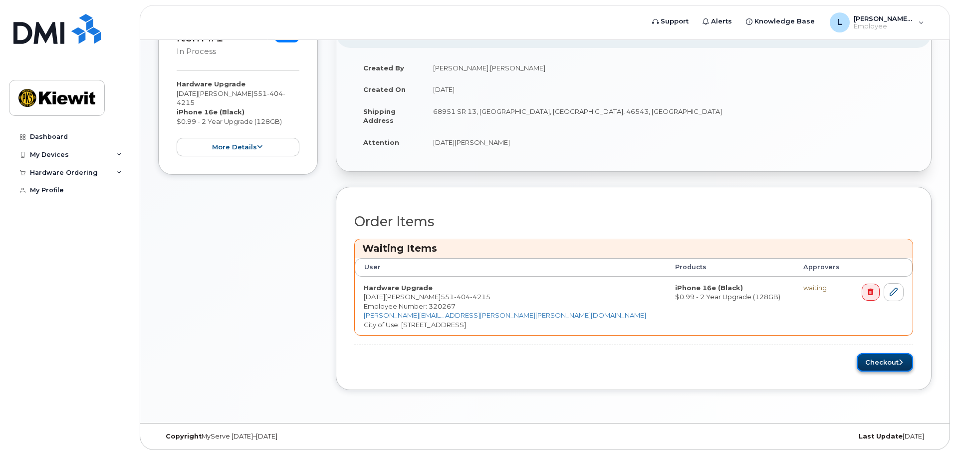
click at [893, 370] on button "Checkout" at bounding box center [885, 362] width 56 height 18
